Goal: Task Accomplishment & Management: Use online tool/utility

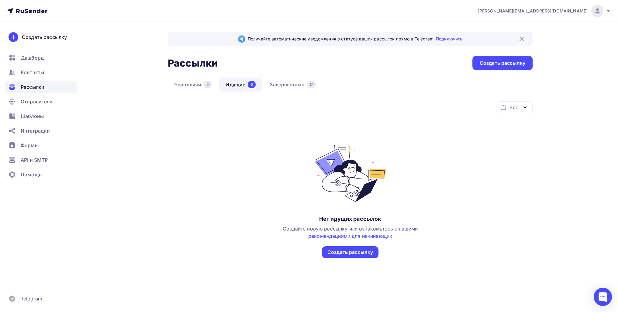
click at [282, 93] on div "Черновики 0 Идущие 0 Завершенные 17" at bounding box center [350, 90] width 365 height 24
click at [283, 85] on link "Завершенные 17" at bounding box center [292, 85] width 59 height 14
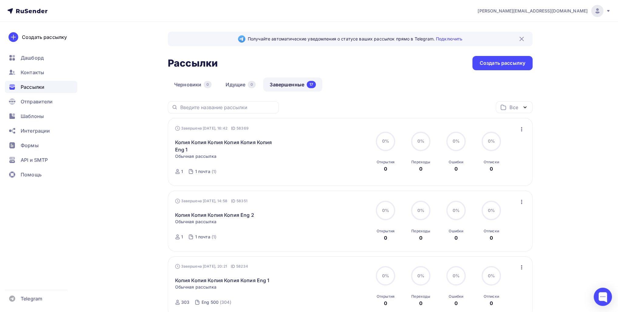
click at [519, 202] on icon "button" at bounding box center [521, 201] width 7 height 7
click at [503, 239] on div "Копировать в новую" at bounding box center [494, 241] width 62 height 7
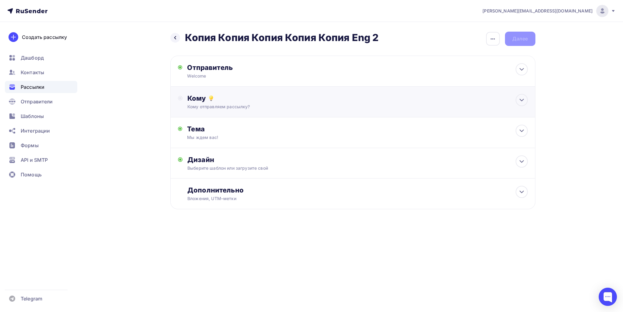
click at [254, 102] on div "Кому" at bounding box center [357, 98] width 340 height 9
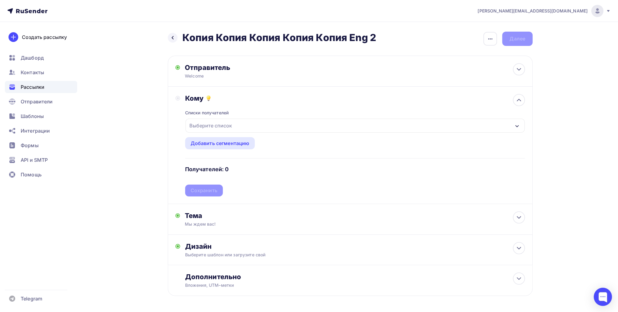
click at [220, 127] on div "Выберите список" at bounding box center [210, 125] width 47 height 11
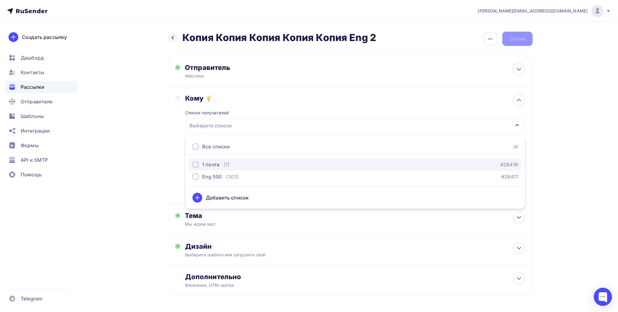
click at [218, 163] on div "1 почта" at bounding box center [210, 164] width 17 height 7
click at [159, 153] on div "Назад Копия Копия Копия Копия Копия Eng 2 Копия Копия Копия Копия Копия Eng 2 З…" at bounding box center [309, 178] width 499 height 313
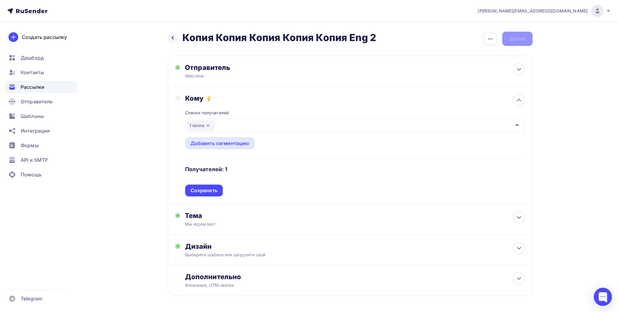
click at [212, 187] on div "Списки получателей 1 почта Все списки id 1 почта (1) #26419 Eng 500 (303) #2641…" at bounding box center [355, 150] width 340 height 94
click at [213, 189] on div "Сохранить" at bounding box center [204, 190] width 27 height 7
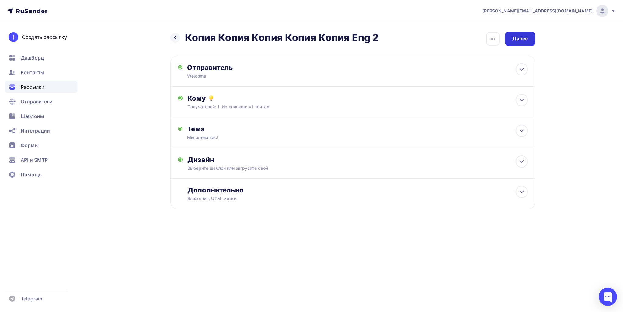
click at [512, 38] on div "Далее" at bounding box center [520, 38] width 16 height 7
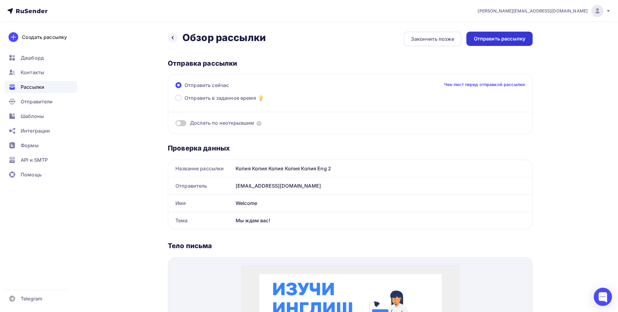
click at [509, 44] on div "Отправить рассылку" at bounding box center [500, 39] width 66 height 14
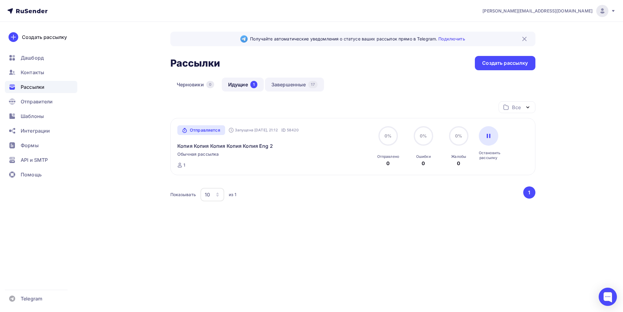
click at [312, 81] on div "17" at bounding box center [312, 84] width 9 height 7
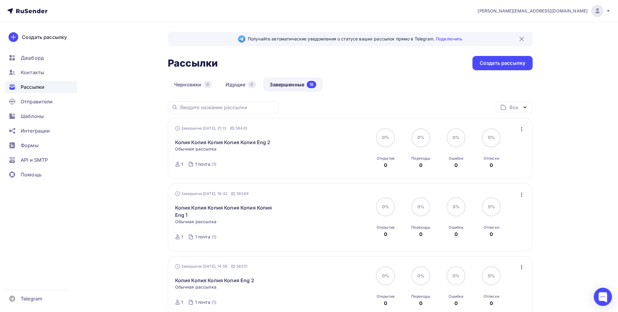
click at [521, 129] on icon "button" at bounding box center [521, 129] width 1 height 4
click at [494, 166] on div "Копировать в новую" at bounding box center [494, 168] width 62 height 7
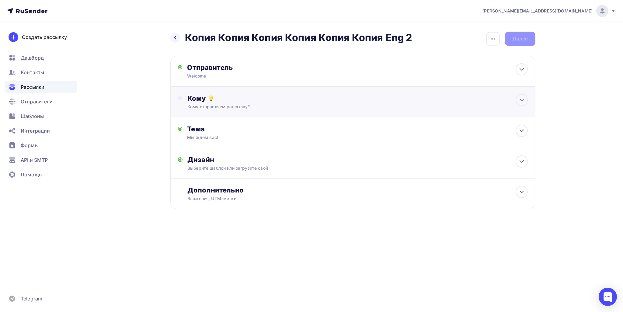
click at [226, 106] on div "Кому отправляем рассылку?" at bounding box center [340, 107] width 306 height 6
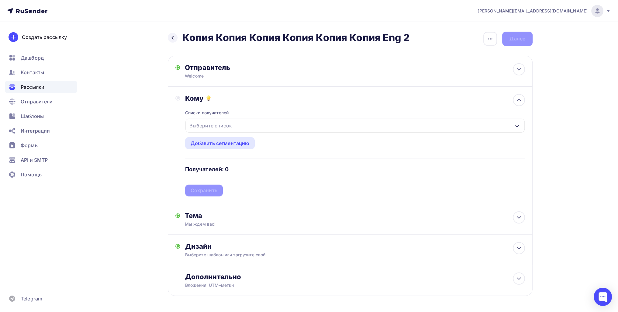
click at [210, 123] on div "Выберите список" at bounding box center [210, 125] width 47 height 11
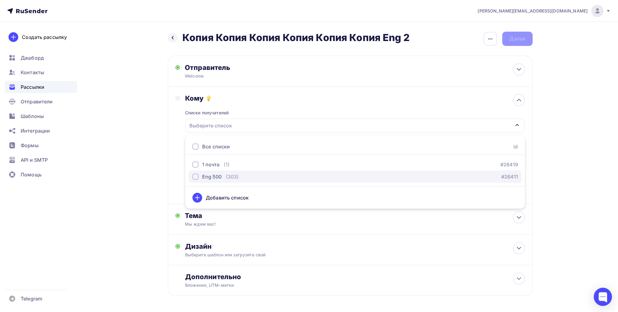
click at [216, 175] on div "Eng 500" at bounding box center [211, 176] width 19 height 7
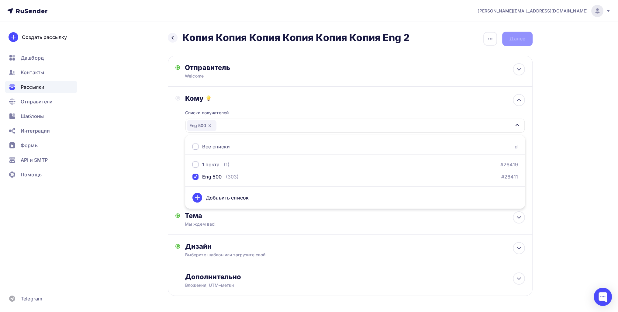
click at [127, 173] on div "Назад Копия Копия Копия Копия Копия Копия Eng 2 Копия Копия Копия Копия Копия К…" at bounding box center [309, 178] width 499 height 313
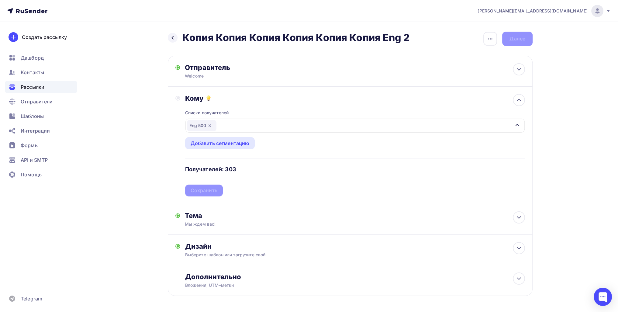
click at [207, 193] on div "Списки получателей Eng 500 Все списки id 1 почта (1) #26419 Eng 500 (303) #2641…" at bounding box center [355, 150] width 340 height 94
click at [206, 190] on div "Сохранить" at bounding box center [204, 190] width 27 height 7
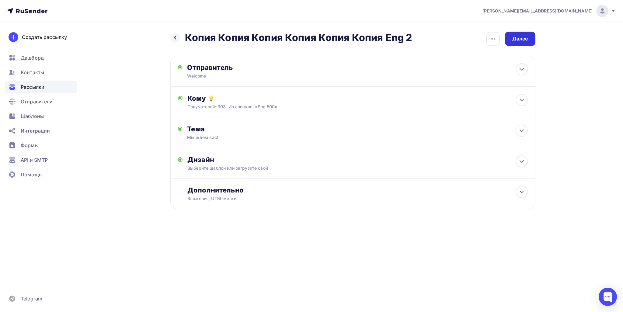
click at [513, 44] on div "Далее" at bounding box center [520, 39] width 30 height 14
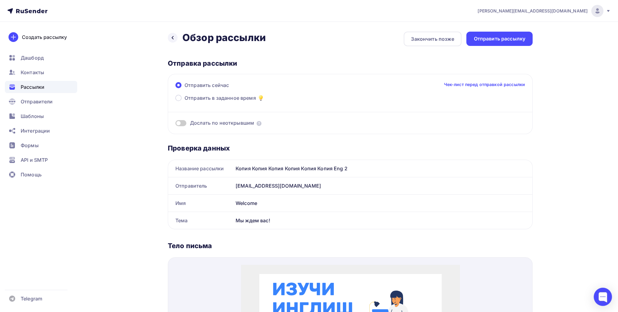
click at [505, 48] on div "Назад Обзор рассылки Обзор рассылки Закончить позже Отправить рассылку Отправка…" at bounding box center [350, 279] width 365 height 494
click at [501, 42] on div "Отправить рассылку" at bounding box center [500, 38] width 52 height 7
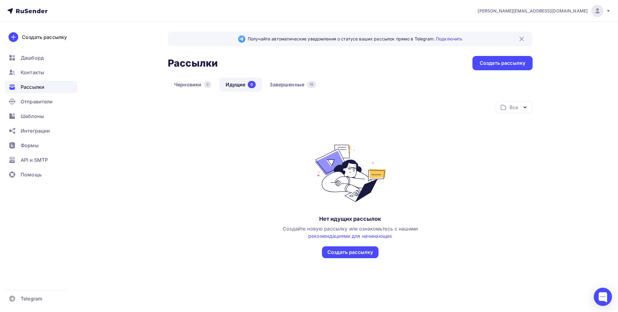
click at [314, 96] on div "Черновики 0 Идущие 0 Завершенные 19" at bounding box center [350, 90] width 365 height 24
click at [305, 87] on link "Завершенные 19" at bounding box center [292, 85] width 59 height 14
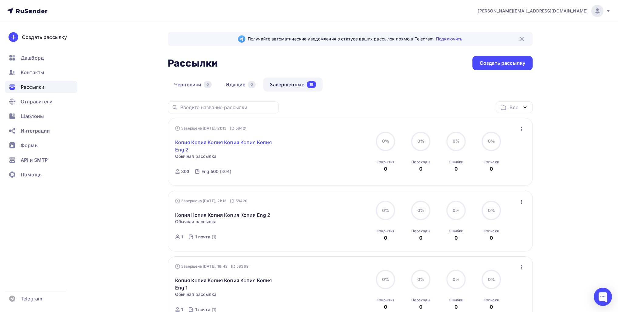
click at [206, 140] on link "Копия Копия Копия Копия Копия Копия Eng 2" at bounding box center [227, 146] width 104 height 15
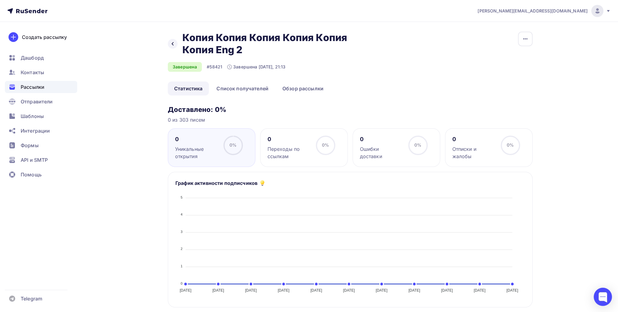
click at [578, 84] on div "[EMAIL_ADDRESS][DOMAIN_NAME] Аккаунт Тарифы Выйти Создать рассылку [GEOGRAPHIC_…" at bounding box center [309, 298] width 618 height 596
click at [180, 44] on div "Назад Копия Копия Копия Копия Копия Копия Eng 2 Копия Копия Копия Копия Копия К…" at bounding box center [269, 44] width 203 height 24
click at [179, 44] on div "Назад Копия Копия Копия Копия Копия Копия Eng 2 Копия Копия Копия Копия Копия К…" at bounding box center [269, 44] width 203 height 24
click at [170, 42] on div at bounding box center [173, 44] width 10 height 10
